Goal: Information Seeking & Learning: Learn about a topic

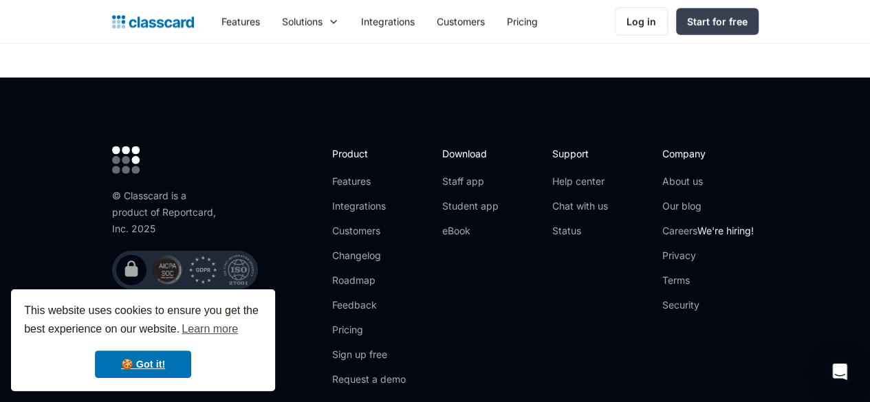
scroll to position [4539, 0]
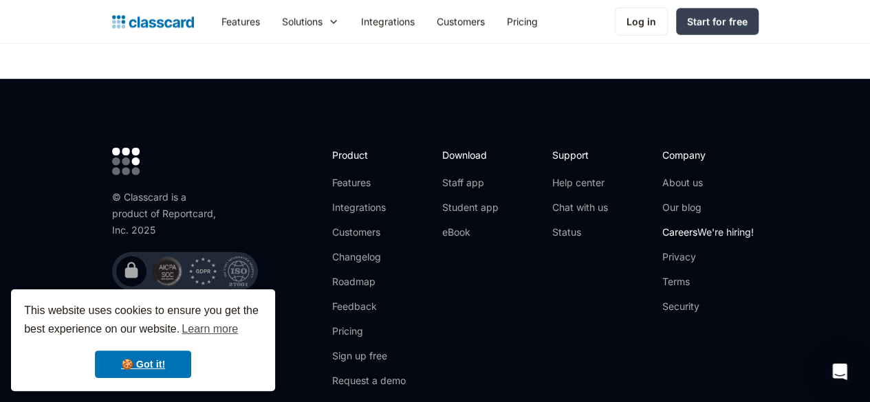
click at [740, 226] on link "Careers We're hiring!" at bounding box center [707, 233] width 91 height 14
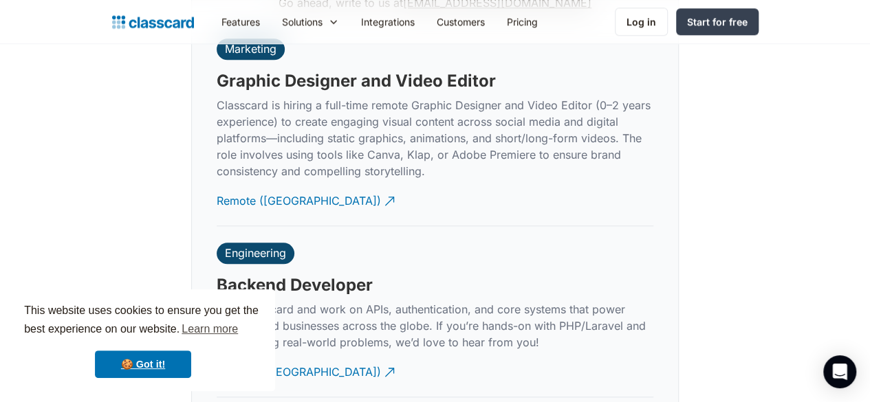
scroll to position [3276, 0]
click at [252, 354] on div "Remote (India)" at bounding box center [299, 367] width 164 height 27
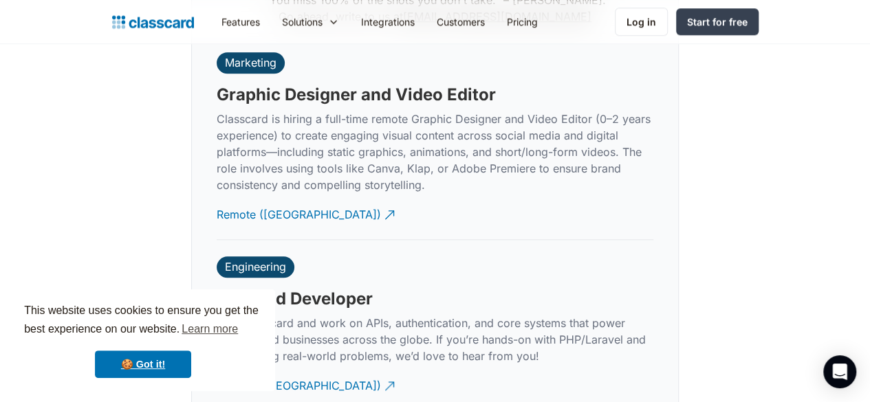
scroll to position [3262, 0]
click at [272, 368] on div "Remote (India)" at bounding box center [299, 381] width 164 height 27
